Goal: Transaction & Acquisition: Register for event/course

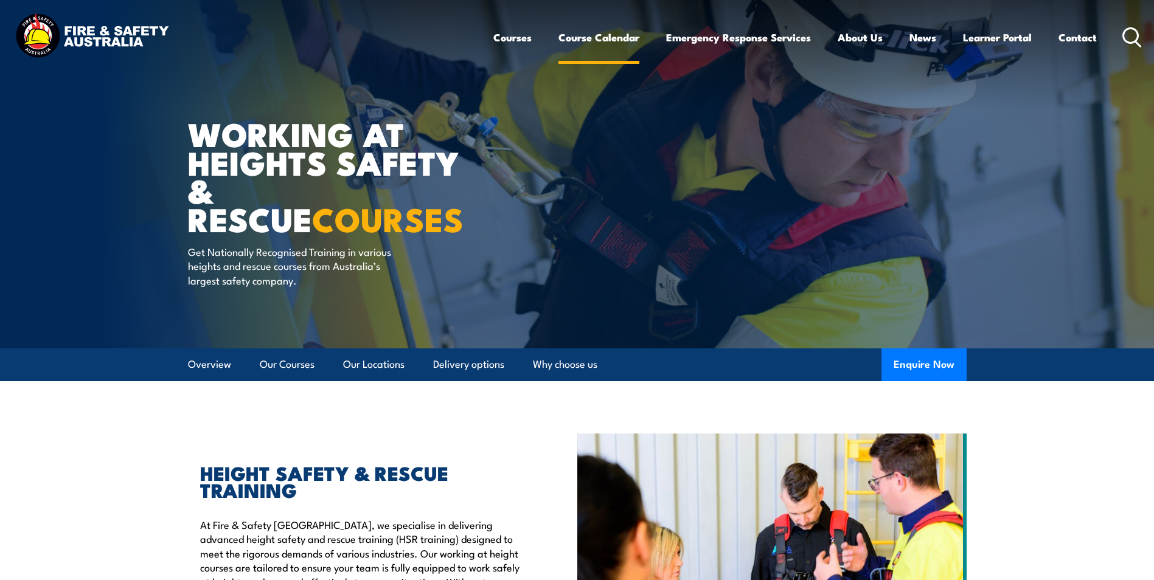
click at [611, 37] on link "Course Calendar" at bounding box center [598, 37] width 81 height 32
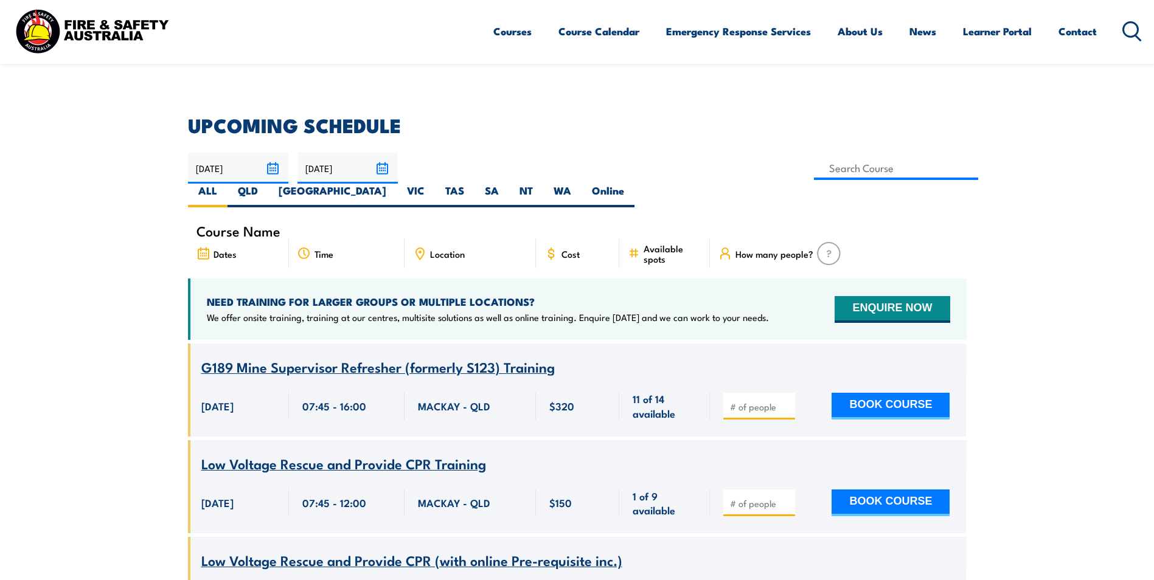
scroll to position [243, 0]
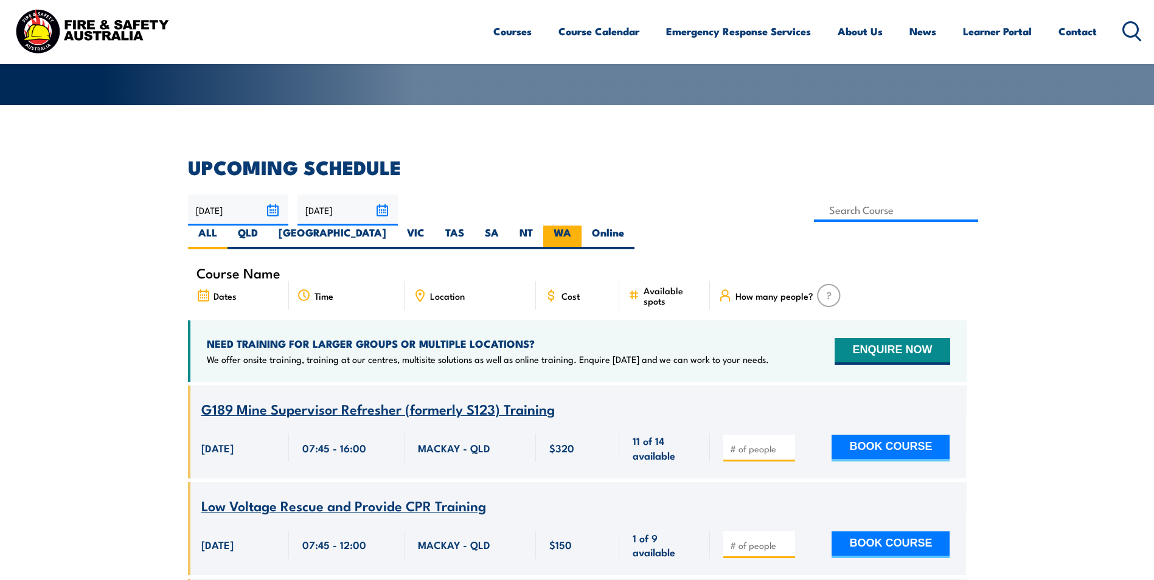
click at [581, 226] on label "WA" at bounding box center [562, 238] width 38 height 24
click at [579, 226] on input "WA" at bounding box center [575, 230] width 8 height 8
radio input "true"
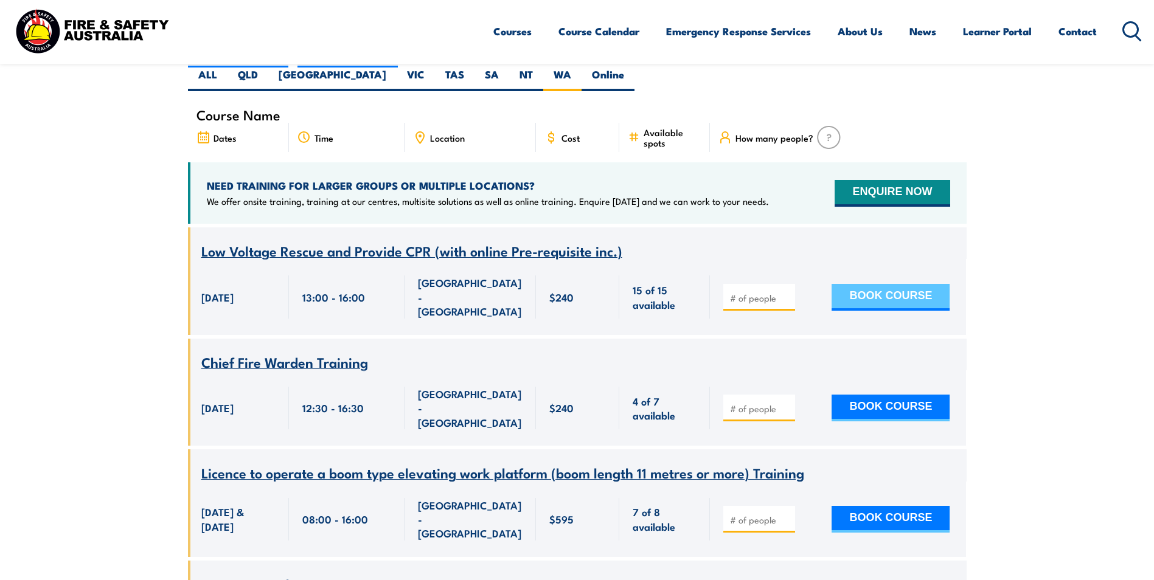
click at [870, 284] on button "BOOK COURSE" at bounding box center [890, 297] width 118 height 27
type input "1"
click at [905, 284] on button "BOOK COURSE" at bounding box center [890, 297] width 118 height 27
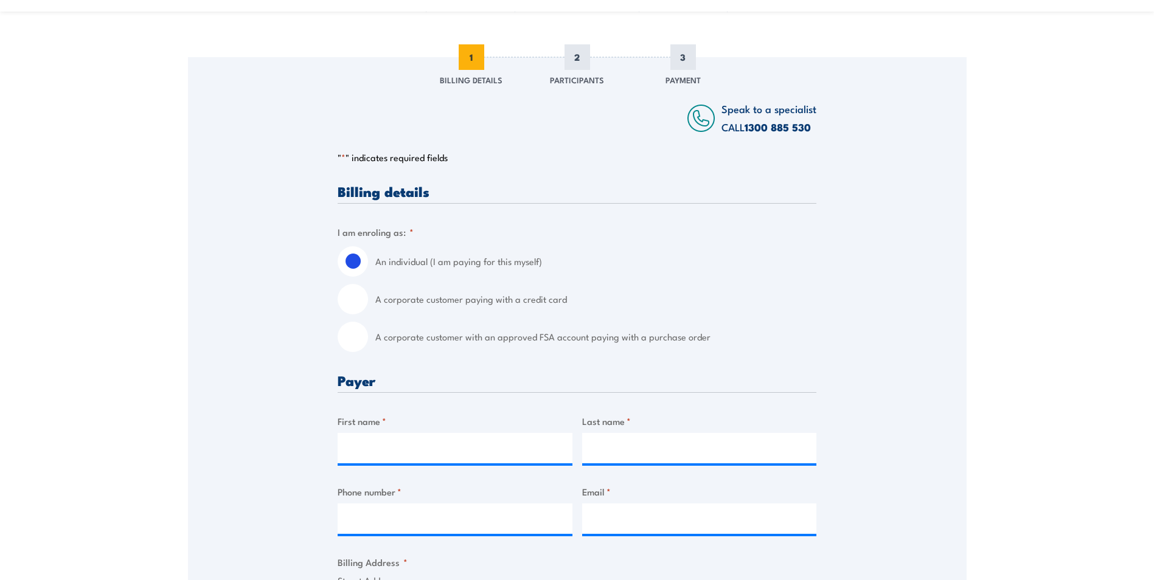
scroll to position [122, 0]
